Goal: Information Seeking & Learning: Learn about a topic

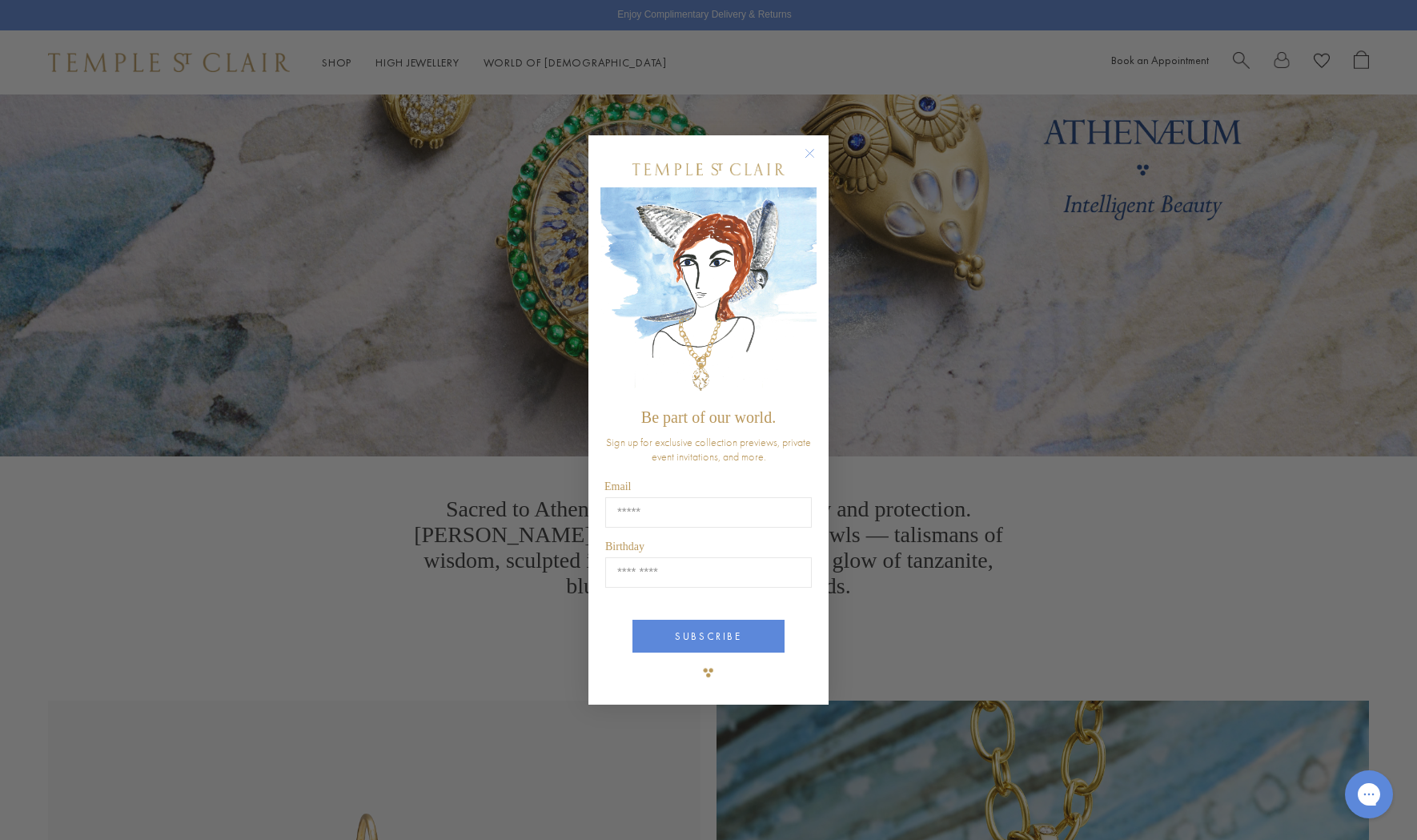
scroll to position [202, 0]
drag, startPoint x: 815, startPoint y: 155, endPoint x: 822, endPoint y: 179, distance: 25.0
click at [815, 155] on circle "Close dialog" at bounding box center [810, 153] width 19 height 19
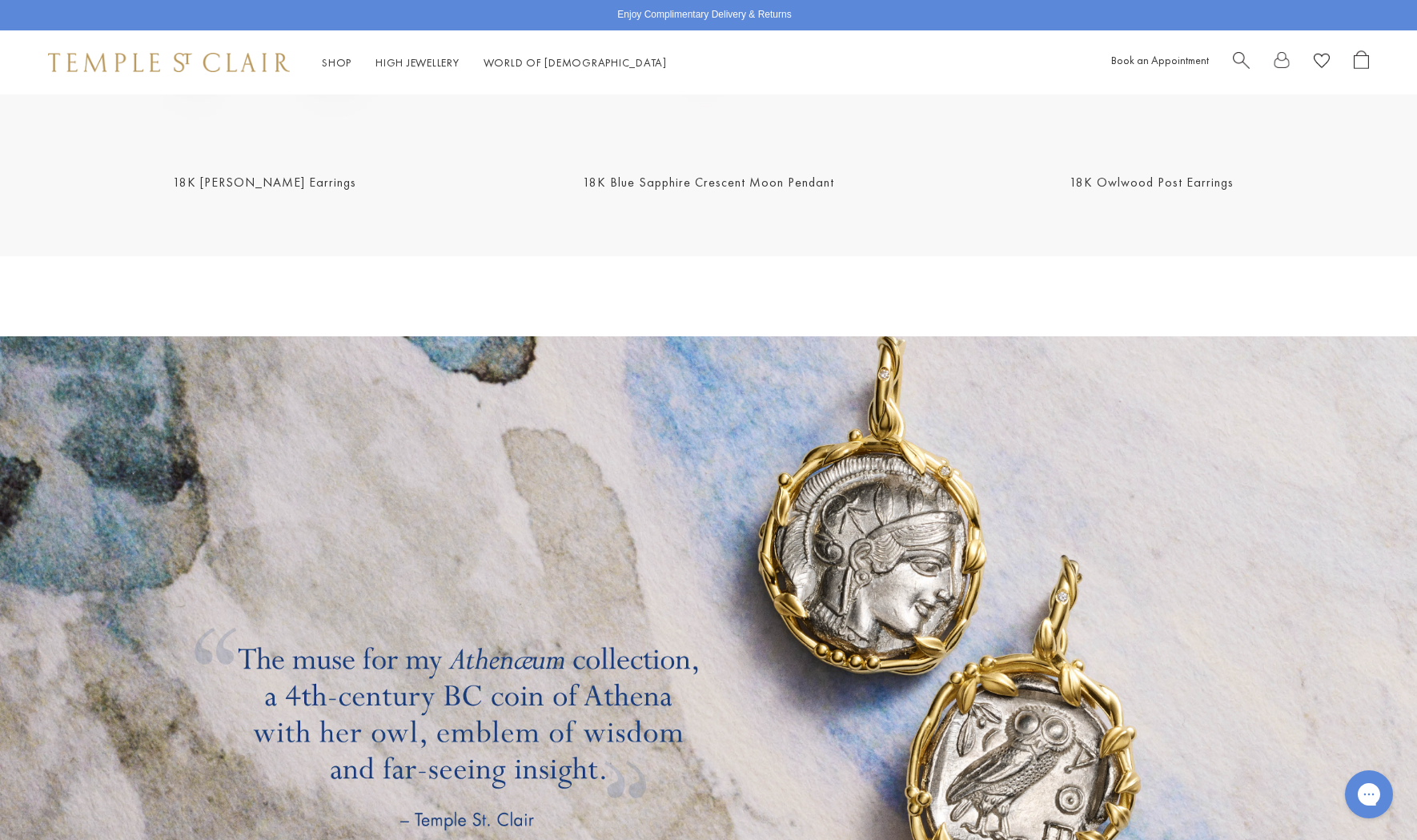
scroll to position [2702, 0]
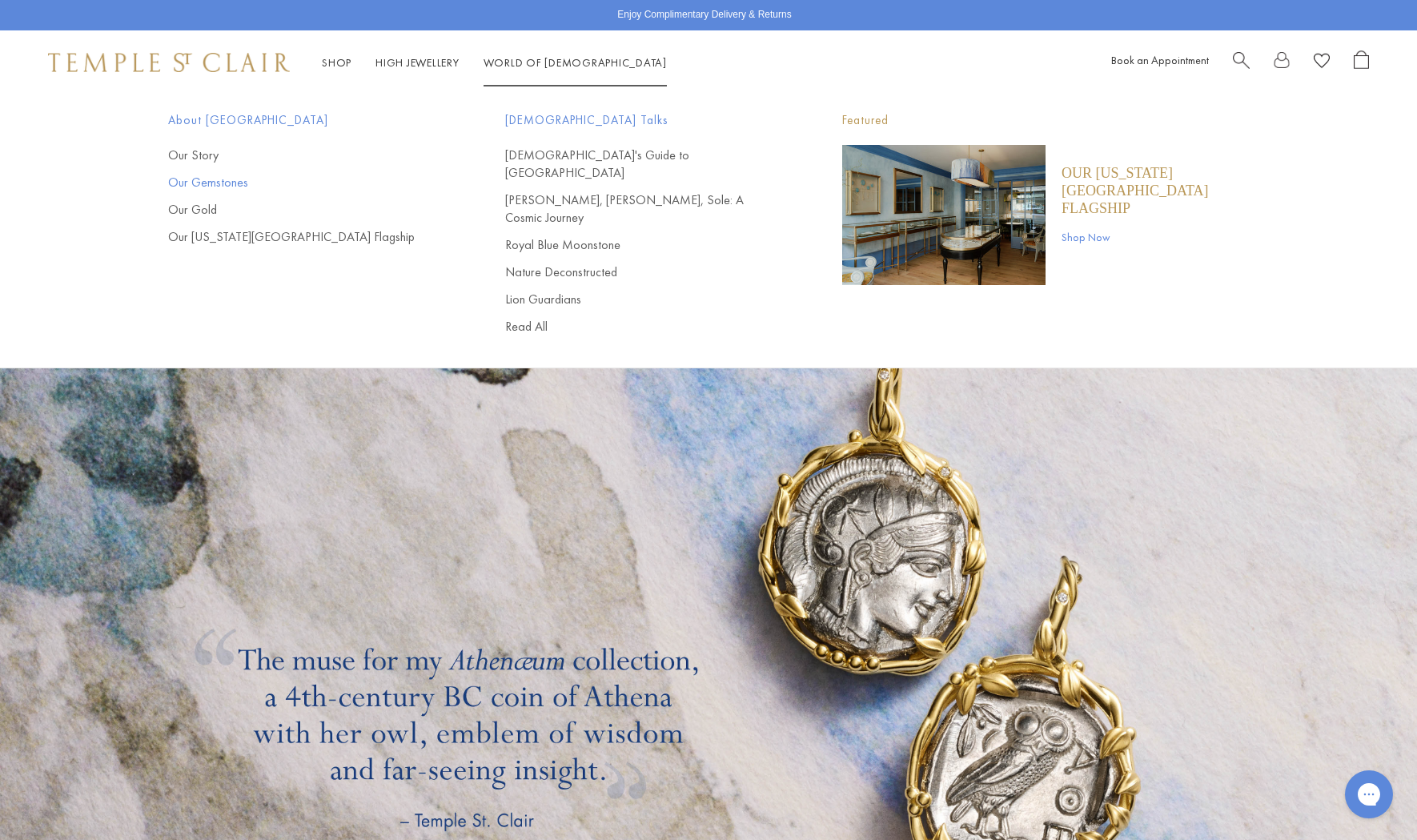
click at [228, 184] on link "Our Gemstones" at bounding box center [304, 182] width 273 height 18
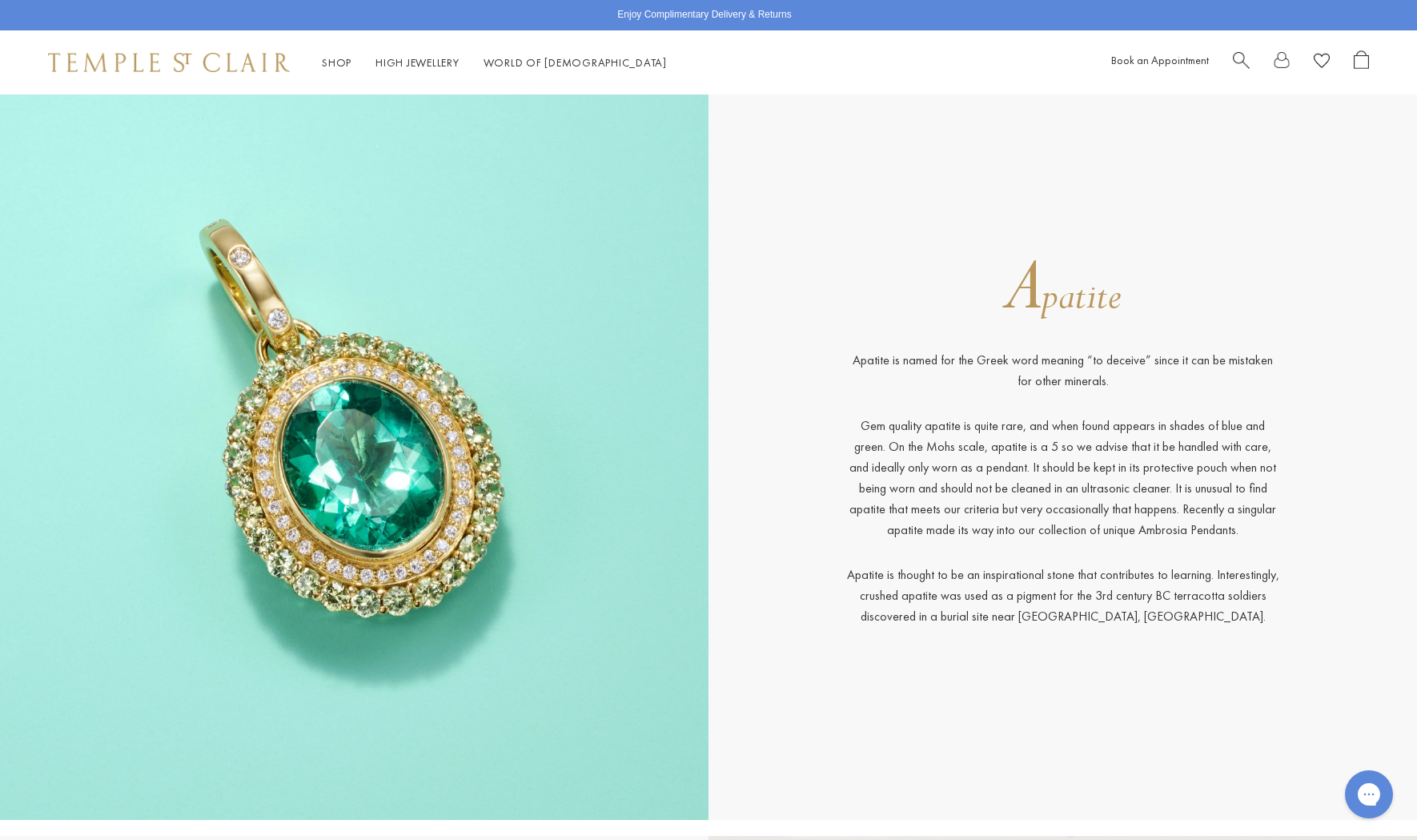
scroll to position [812, 0]
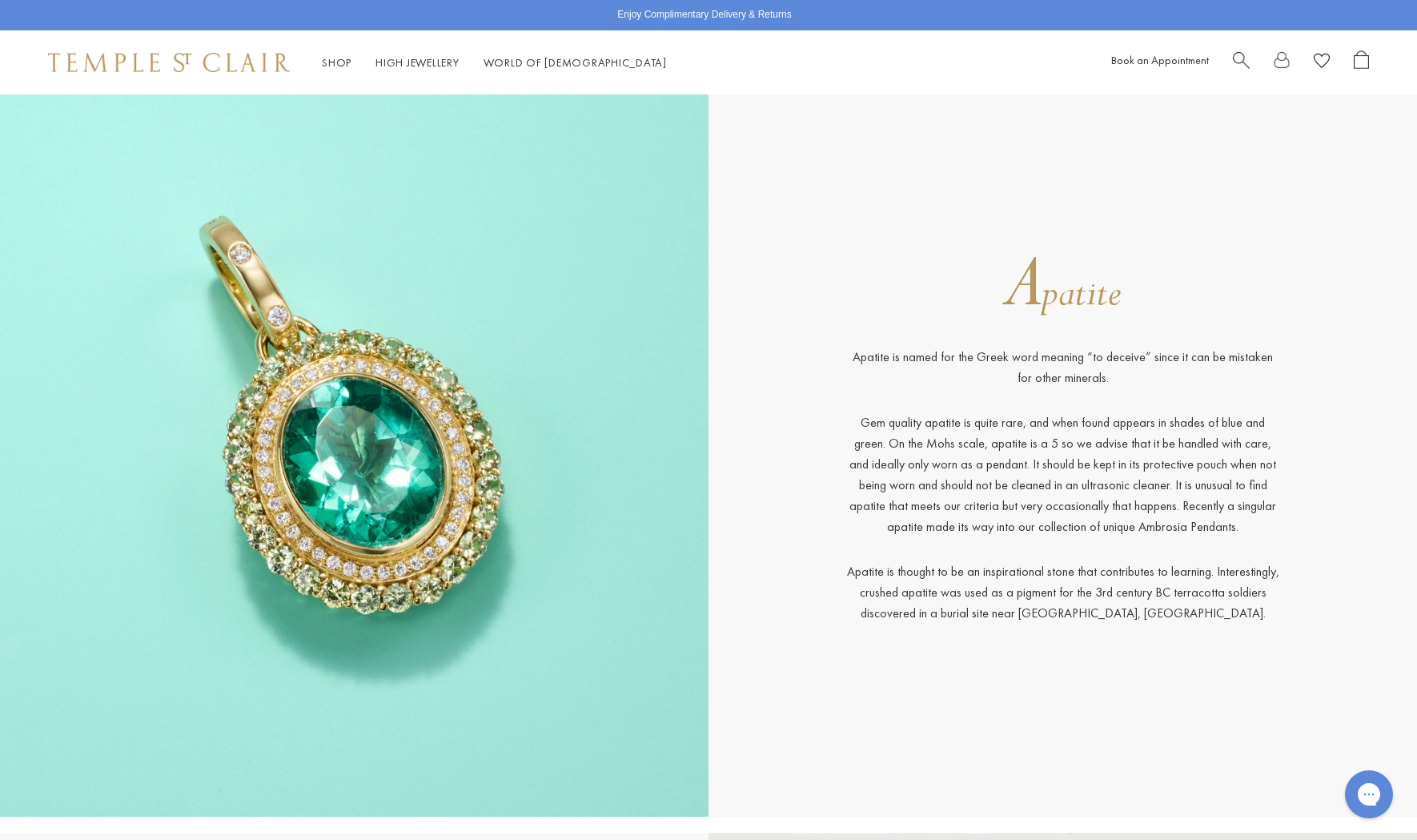
drag, startPoint x: 924, startPoint y: 365, endPoint x: 1012, endPoint y: 369, distance: 88.1
click at [925, 365] on p "Apatite is named for the Greek word meaning “to deceive” since it can be mistak…" at bounding box center [1063, 380] width 433 height 66
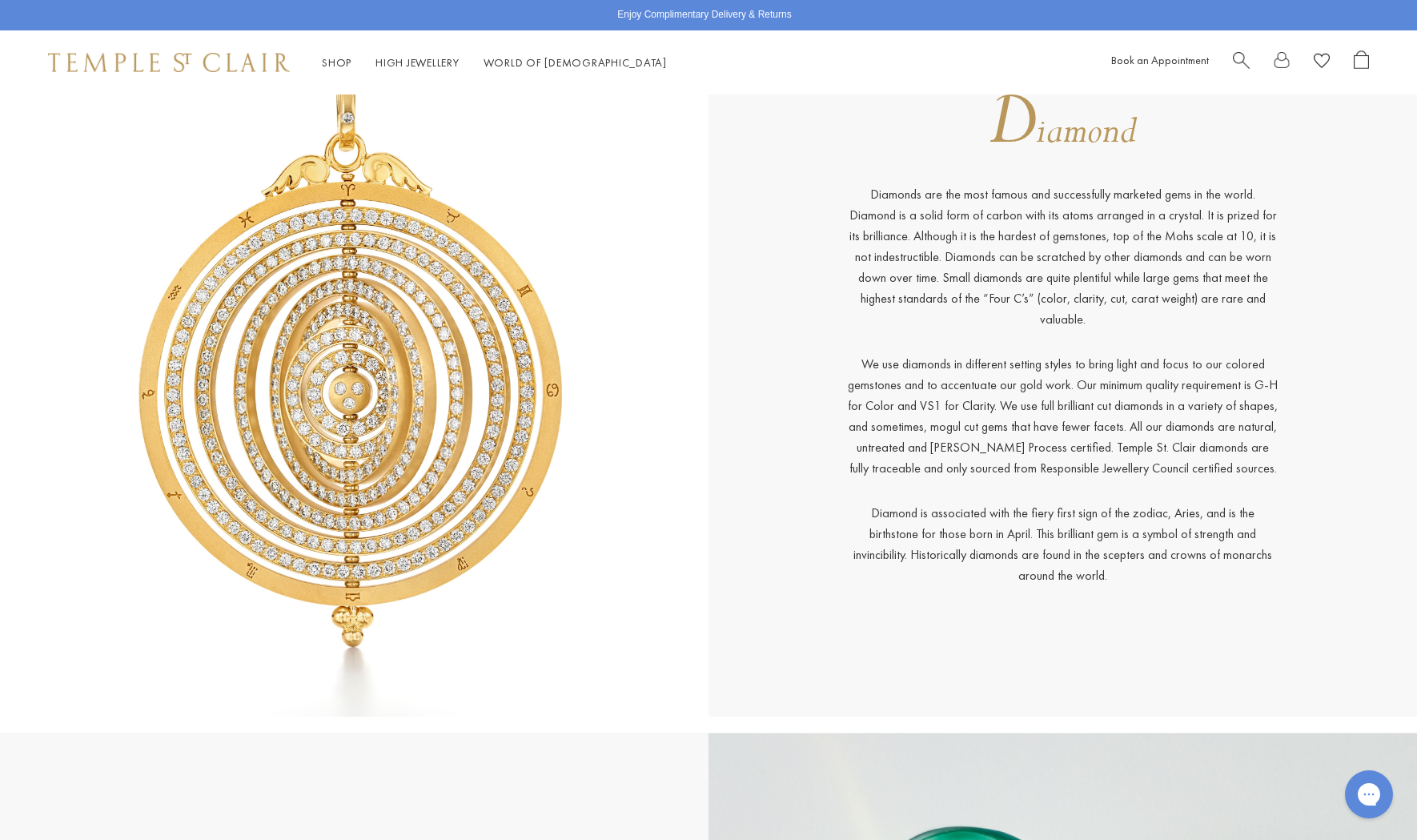
scroll to position [3890, 0]
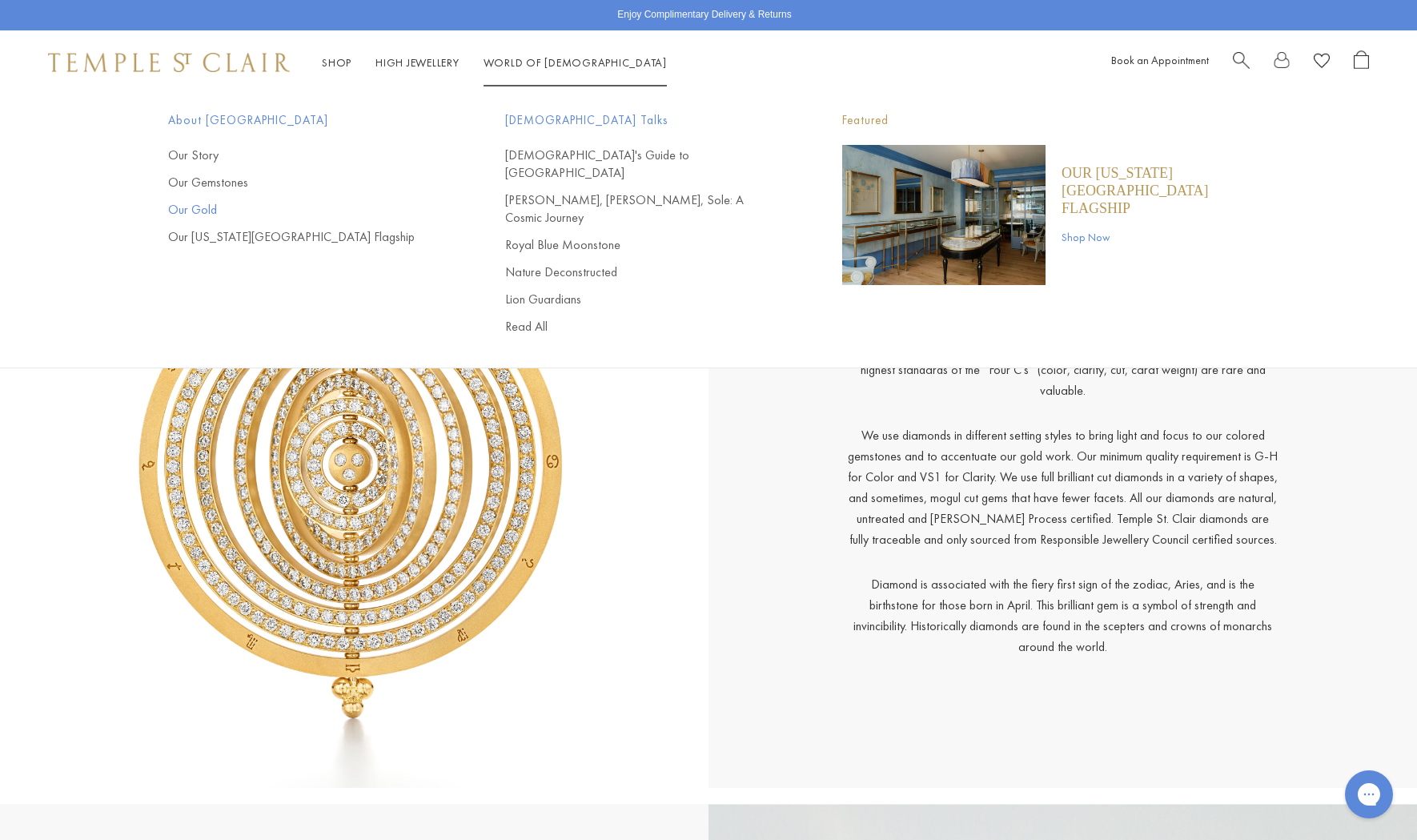
click at [208, 211] on link "Our Gold" at bounding box center [304, 209] width 273 height 18
